Goal: Task Accomplishment & Management: Manage account settings

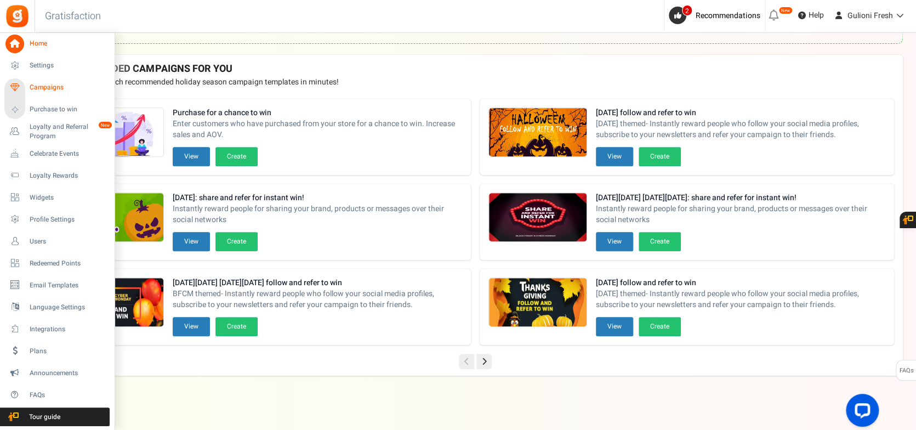
click at [52, 85] on span "Campaigns" at bounding box center [68, 87] width 77 height 9
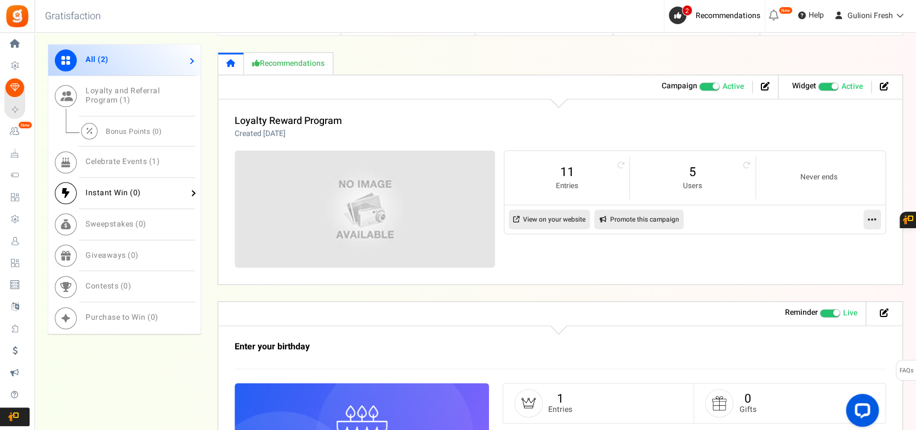
scroll to position [585, 0]
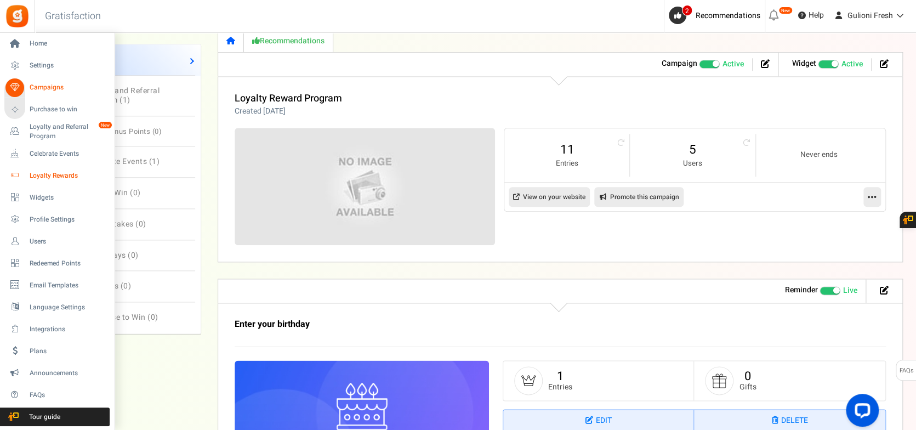
click at [48, 169] on link "Loyalty Rewards" at bounding box center [56, 175] width 105 height 19
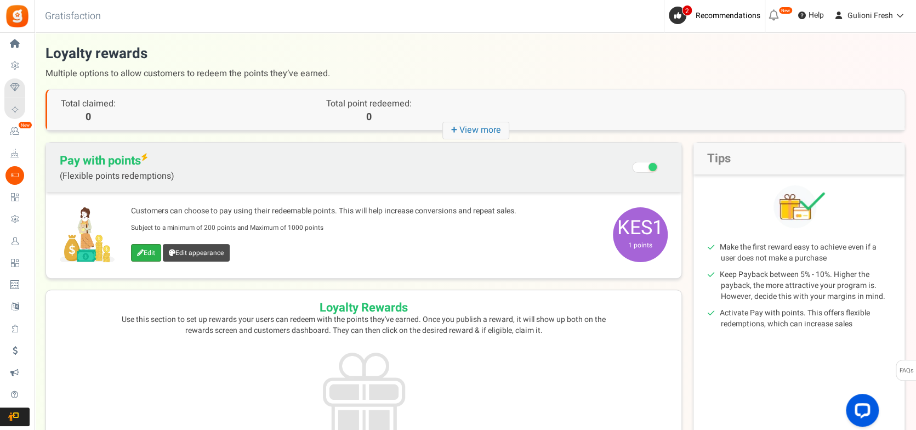
click at [149, 258] on link "Edit" at bounding box center [146, 253] width 30 height 18
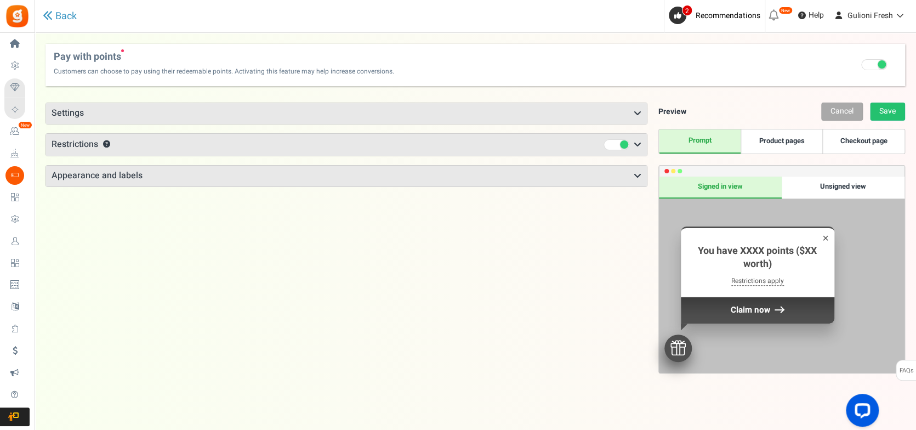
click at [333, 180] on h3 "Appearance and labels" at bounding box center [346, 176] width 601 height 21
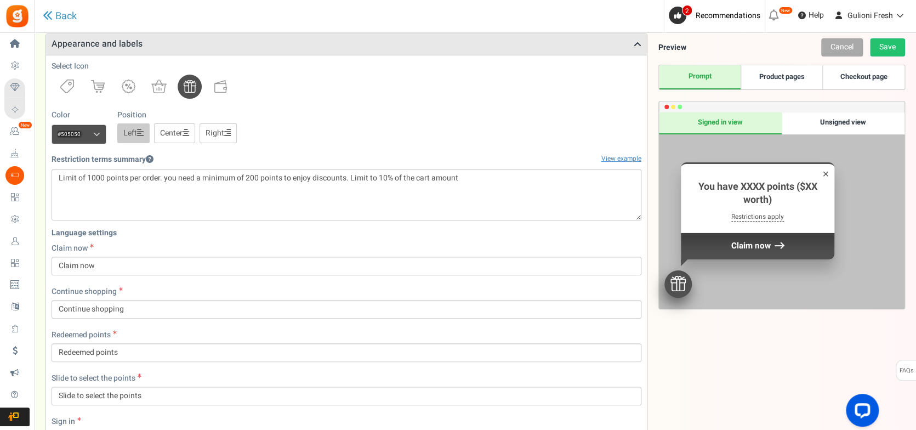
scroll to position [424, 0]
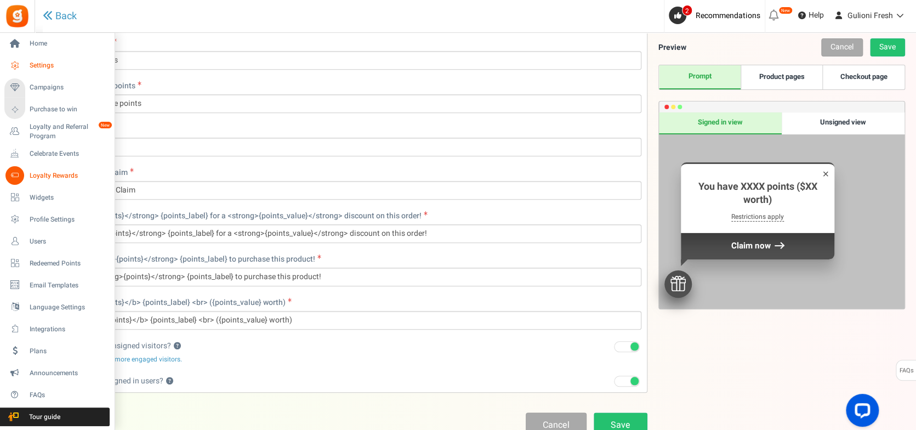
click at [19, 60] on icon at bounding box center [14, 65] width 19 height 19
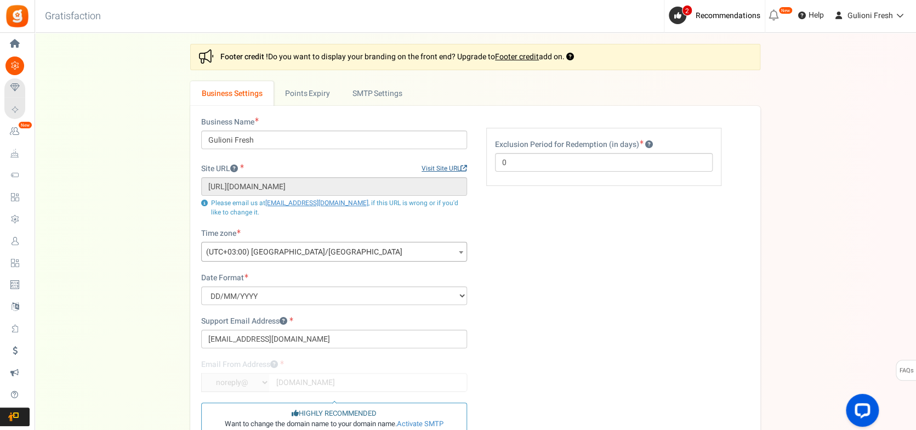
click at [452, 168] on link "Visit Site URL" at bounding box center [445, 168] width 46 height 9
click at [0, 0] on span "Loyalty Rewards" at bounding box center [0, 0] width 0 height 0
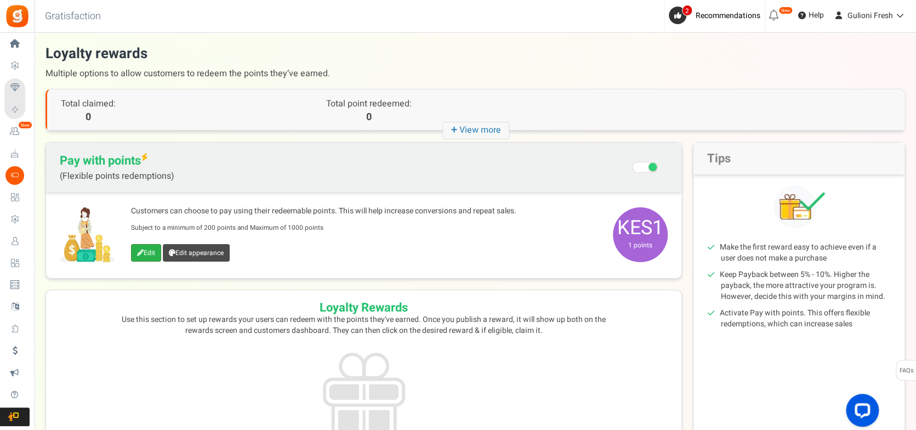
click at [149, 257] on link "Edit" at bounding box center [146, 253] width 30 height 18
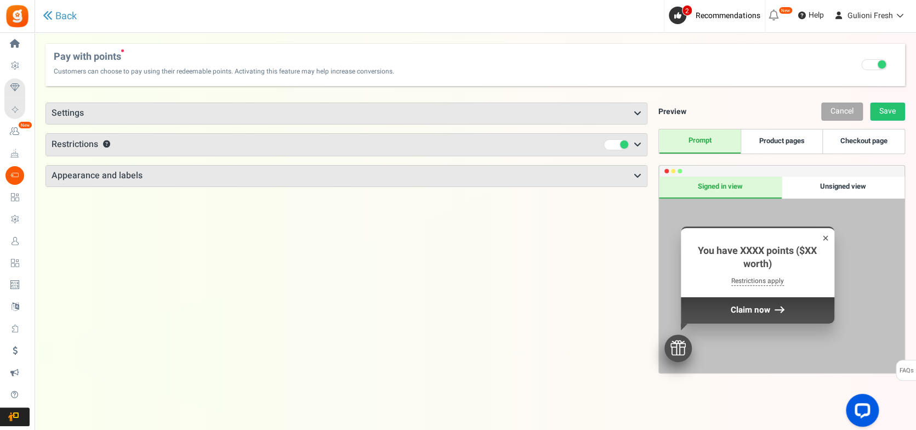
click at [331, 178] on h3 "Appearance and labels" at bounding box center [346, 176] width 601 height 21
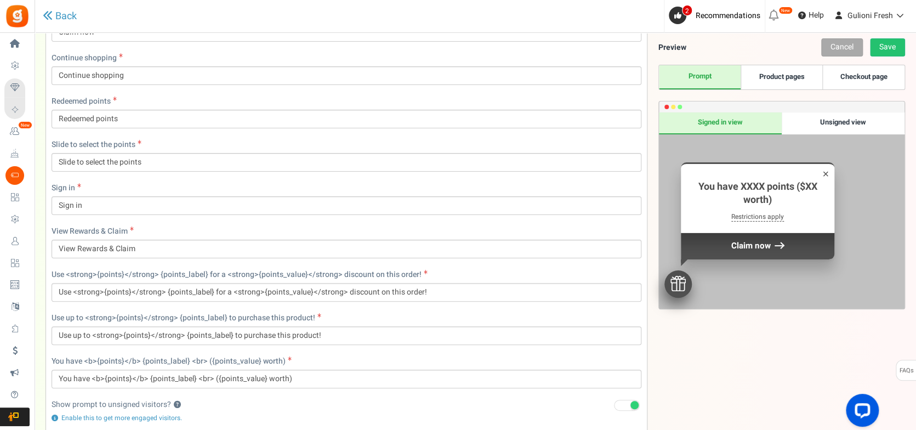
scroll to position [498, 0]
